Goal: Find specific page/section: Find specific page/section

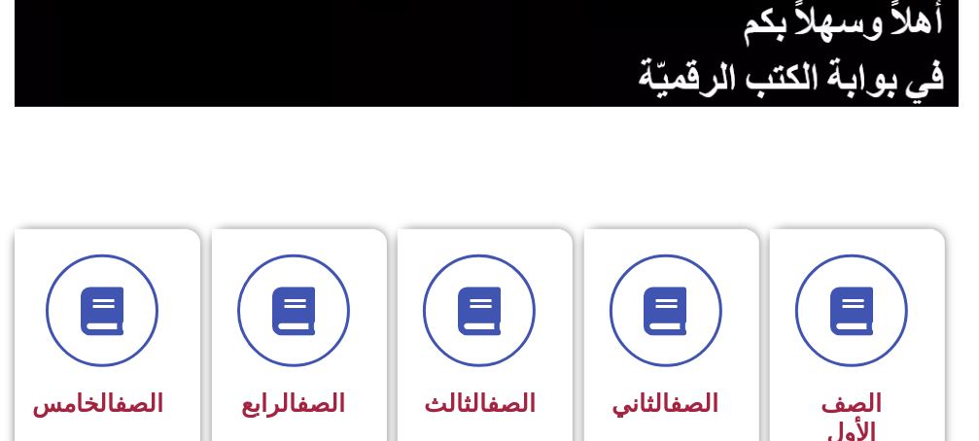
scroll to position [389, 0]
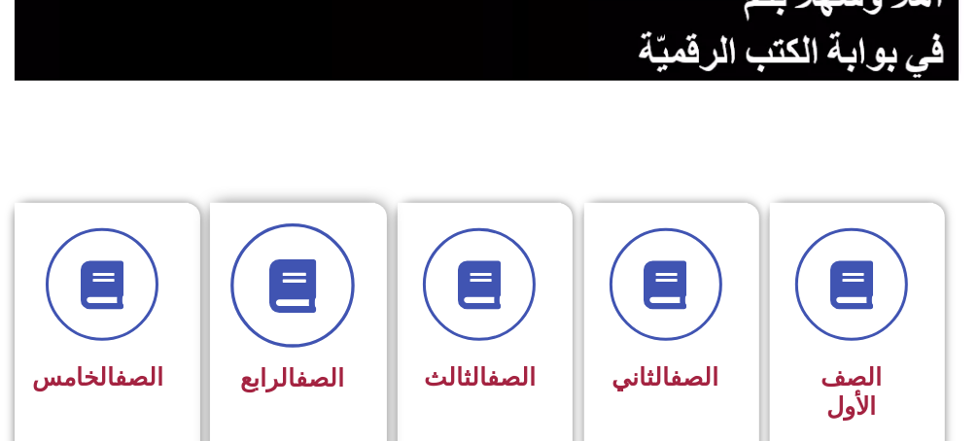
click at [321, 304] on span at bounding box center [292, 286] width 124 height 124
click at [268, 310] on icon at bounding box center [291, 285] width 53 height 53
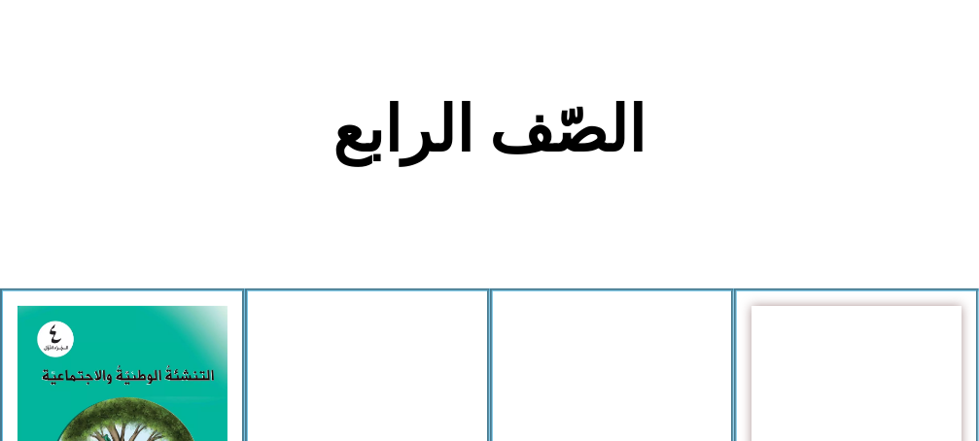
scroll to position [583, 0]
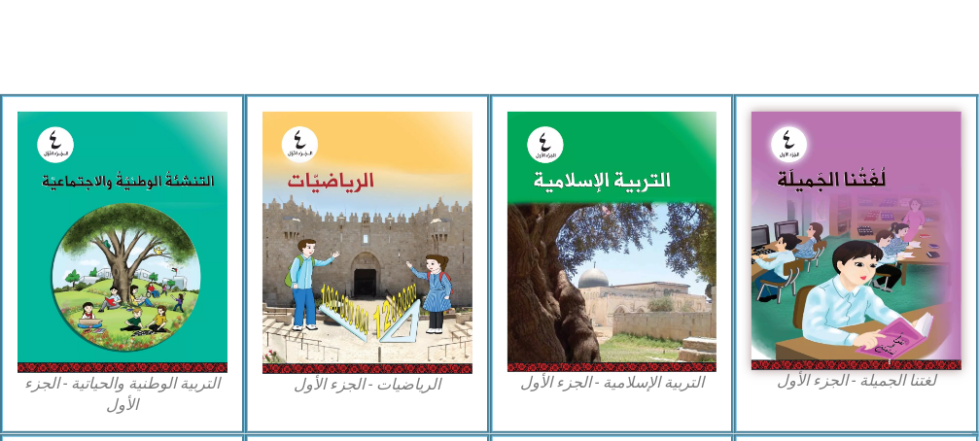
click at [321, 304] on img at bounding box center [367, 243] width 210 height 263
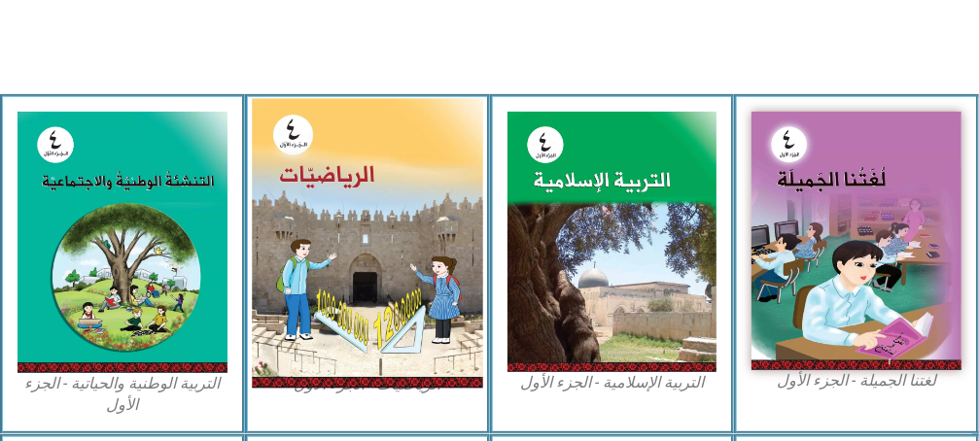
click at [347, 289] on img at bounding box center [367, 243] width 230 height 290
click at [341, 219] on img at bounding box center [367, 243] width 230 height 290
click at [341, 221] on img at bounding box center [367, 243] width 230 height 290
click at [346, 228] on img at bounding box center [367, 243] width 230 height 290
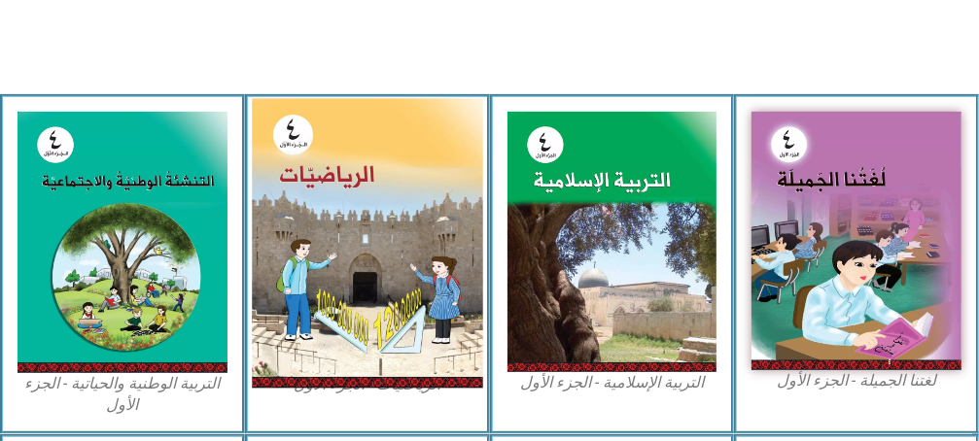
click at [346, 228] on img at bounding box center [367, 243] width 230 height 290
click at [347, 231] on img at bounding box center [367, 243] width 230 height 290
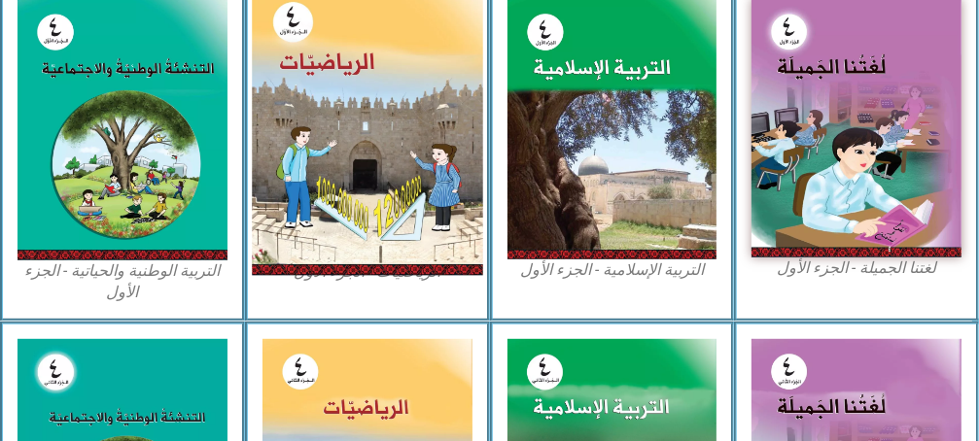
scroll to position [680, 0]
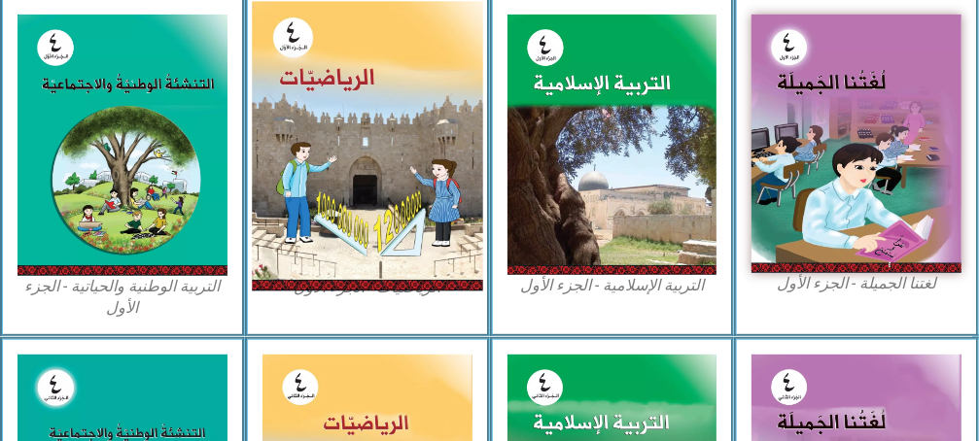
click at [347, 231] on img at bounding box center [367, 146] width 230 height 290
click at [337, 128] on img at bounding box center [367, 146] width 230 height 290
click at [342, 264] on img at bounding box center [367, 146] width 230 height 290
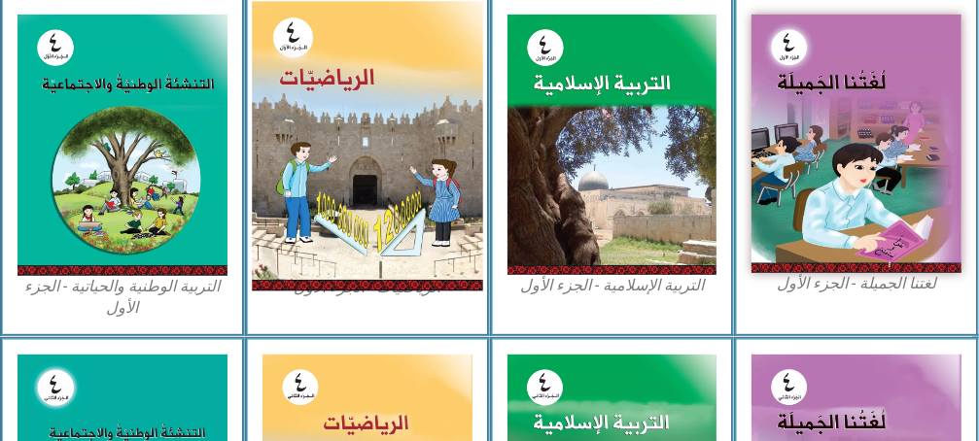
click at [314, 207] on img at bounding box center [367, 146] width 230 height 290
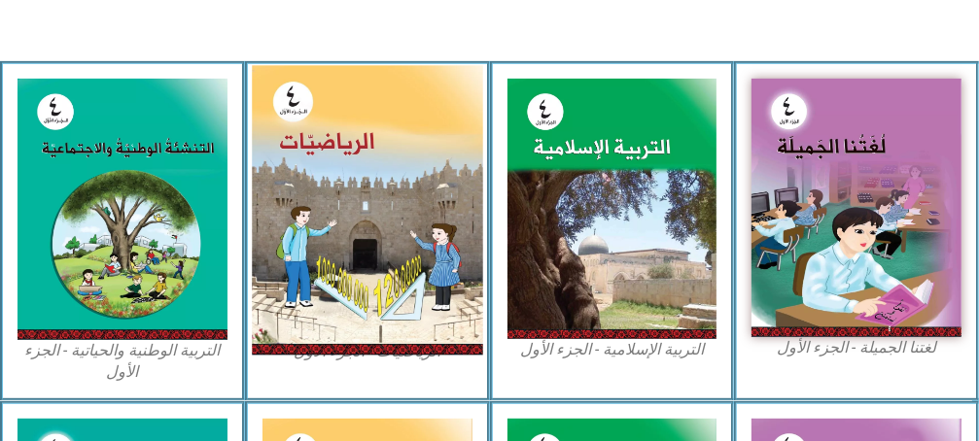
scroll to position [583, 0]
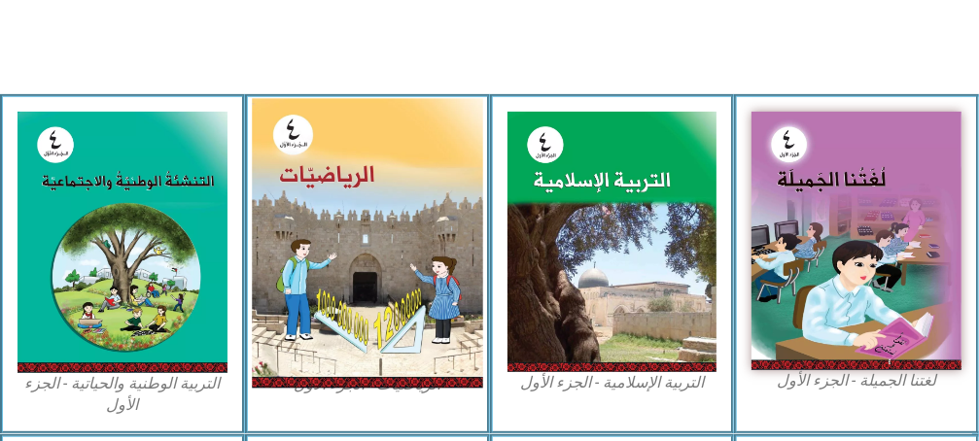
click at [334, 338] on img at bounding box center [367, 243] width 230 height 290
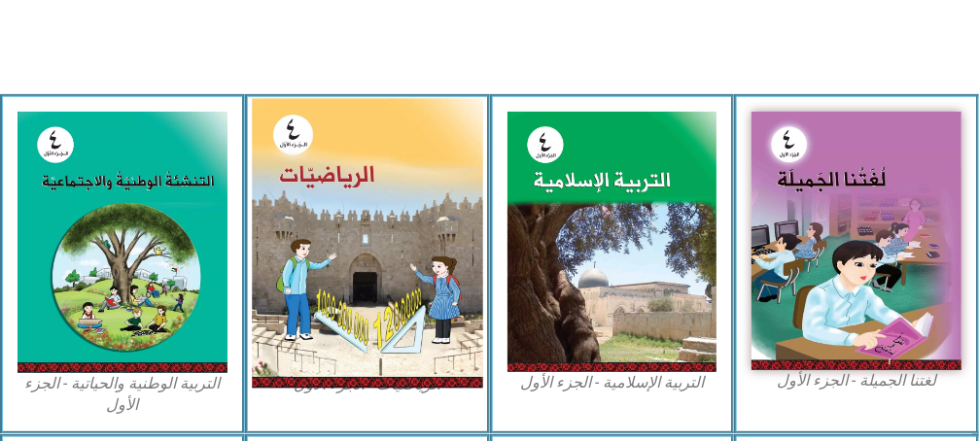
drag, startPoint x: 312, startPoint y: 225, endPoint x: 434, endPoint y: 239, distance: 123.3
click at [434, 239] on img at bounding box center [367, 243] width 230 height 290
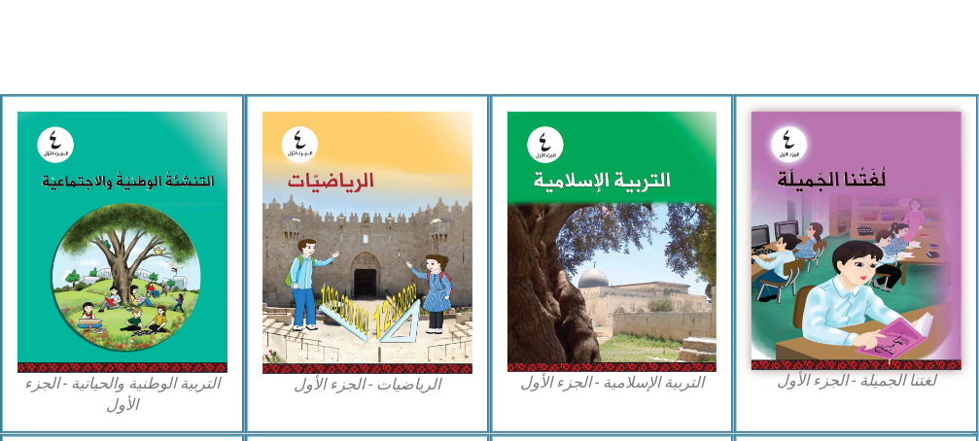
click at [358, 380] on figcaption "الرياضيات - الجزء الأول​" at bounding box center [367, 384] width 210 height 21
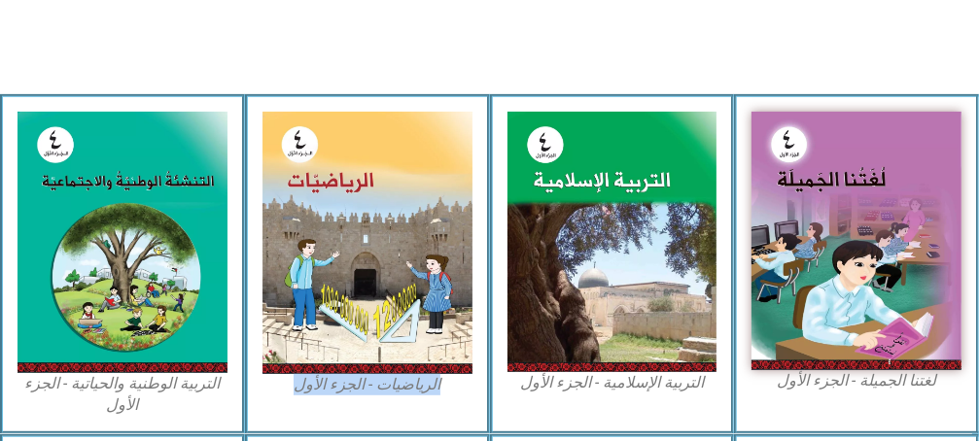
click at [358, 380] on figcaption "الرياضيات - الجزء الأول​" at bounding box center [367, 384] width 210 height 21
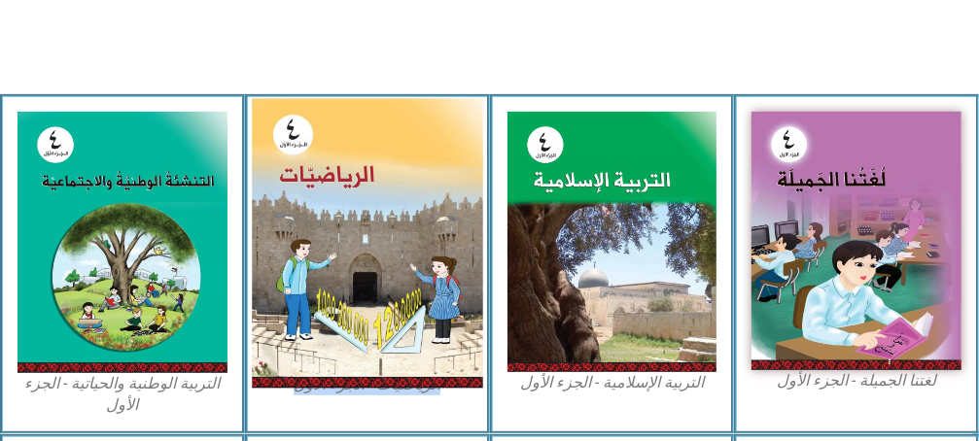
click at [416, 302] on img at bounding box center [367, 243] width 230 height 290
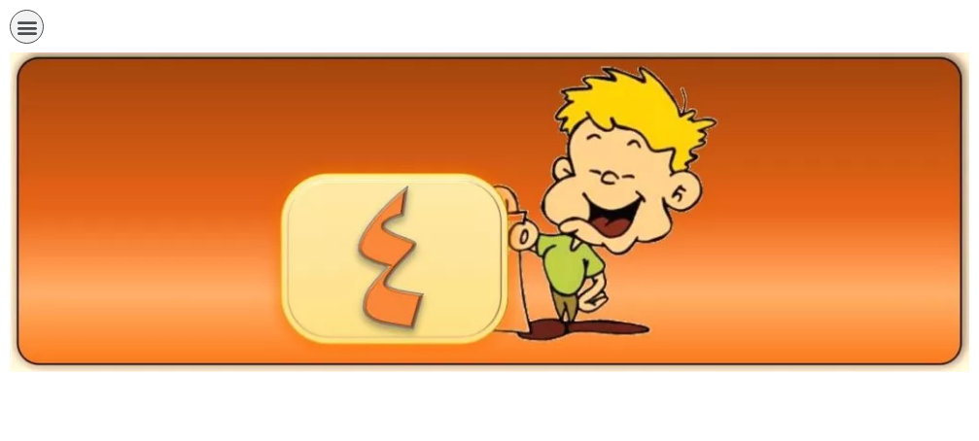
scroll to position [583, 0]
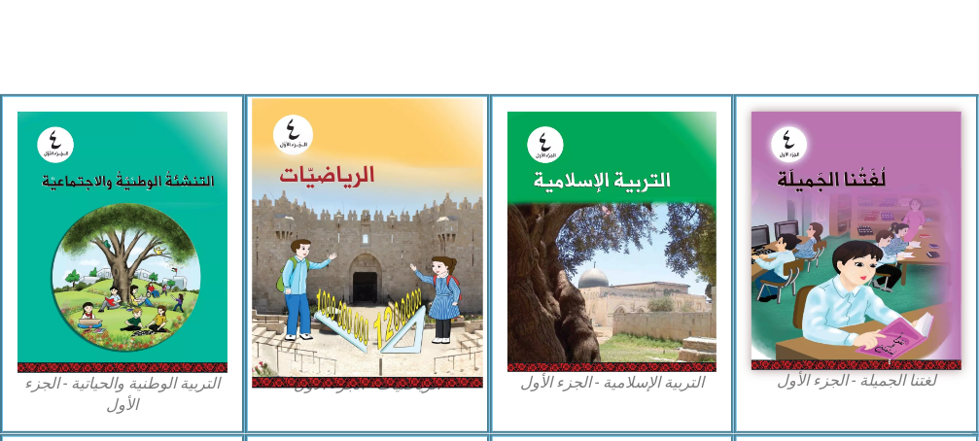
click at [300, 326] on img at bounding box center [367, 243] width 230 height 290
click at [389, 267] on img at bounding box center [367, 243] width 230 height 290
drag, startPoint x: 389, startPoint y: 267, endPoint x: 408, endPoint y: 283, distance: 24.9
click at [408, 283] on img at bounding box center [367, 243] width 230 height 290
click at [408, 281] on img at bounding box center [367, 243] width 230 height 290
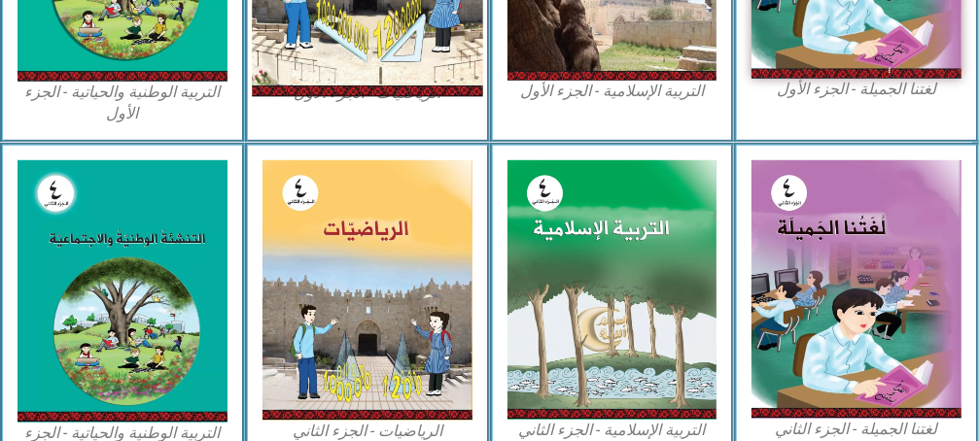
scroll to position [778, 0]
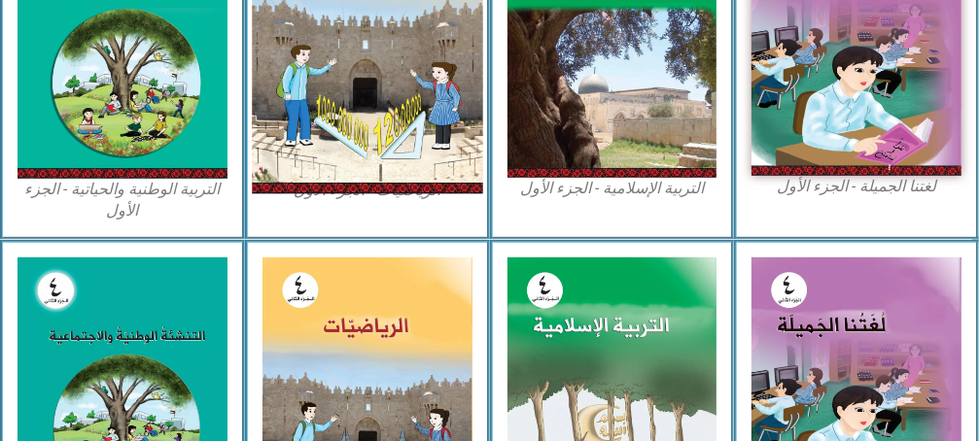
drag, startPoint x: 377, startPoint y: 100, endPoint x: 432, endPoint y: 151, distance: 74.3
click at [432, 151] on img at bounding box center [367, 49] width 230 height 290
click at [409, 80] on img at bounding box center [367, 49] width 230 height 290
click at [415, 85] on img at bounding box center [367, 49] width 230 height 290
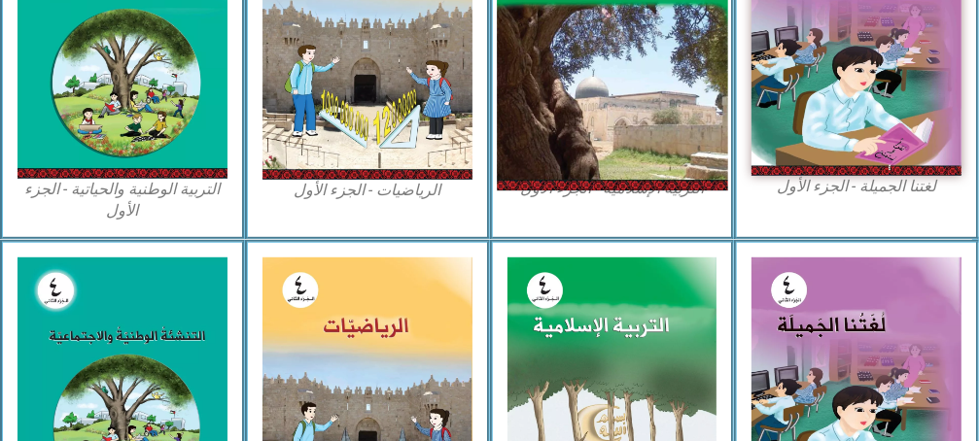
click at [561, 43] on img at bounding box center [612, 47] width 230 height 287
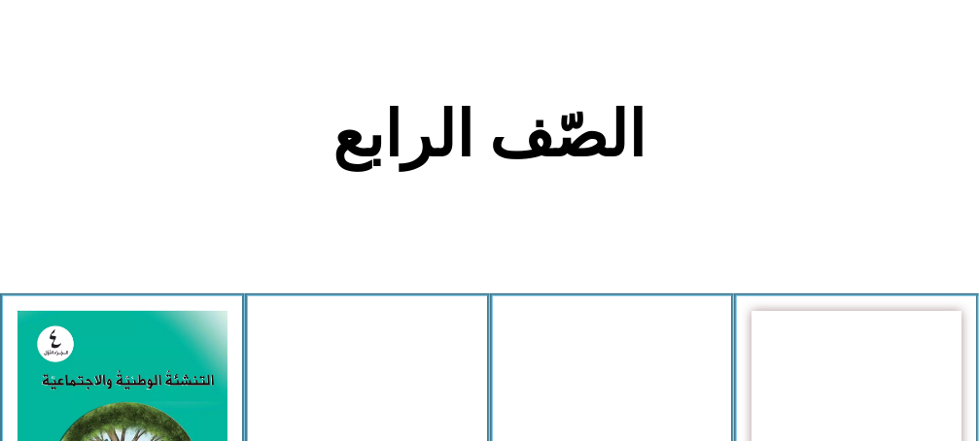
scroll to position [583, 0]
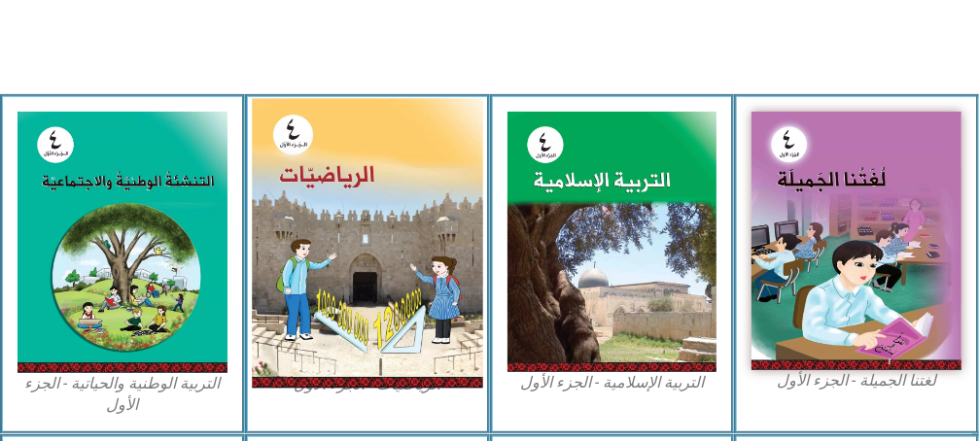
click at [319, 287] on img at bounding box center [367, 243] width 230 height 290
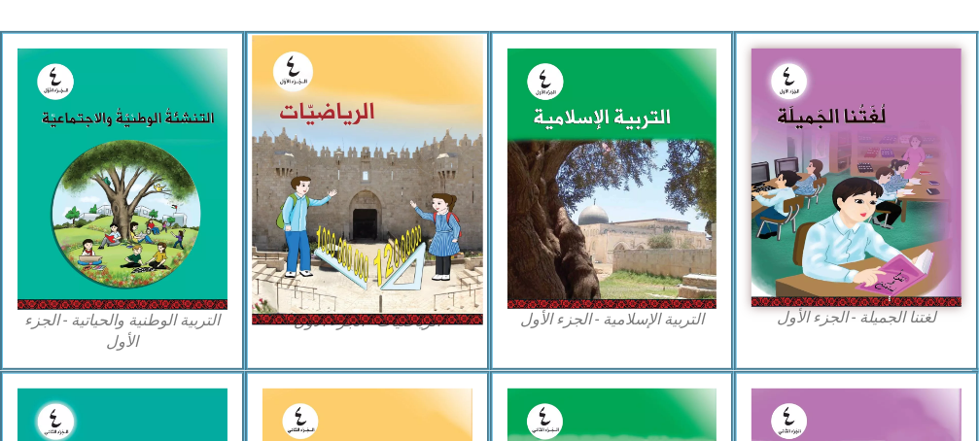
scroll to position [680, 0]
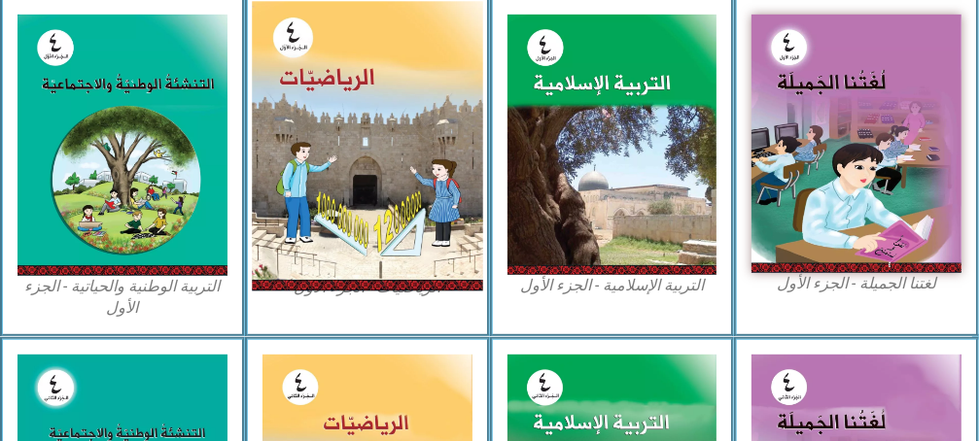
click at [319, 273] on img at bounding box center [367, 146] width 230 height 290
